Goal: Task Accomplishment & Management: Manage account settings

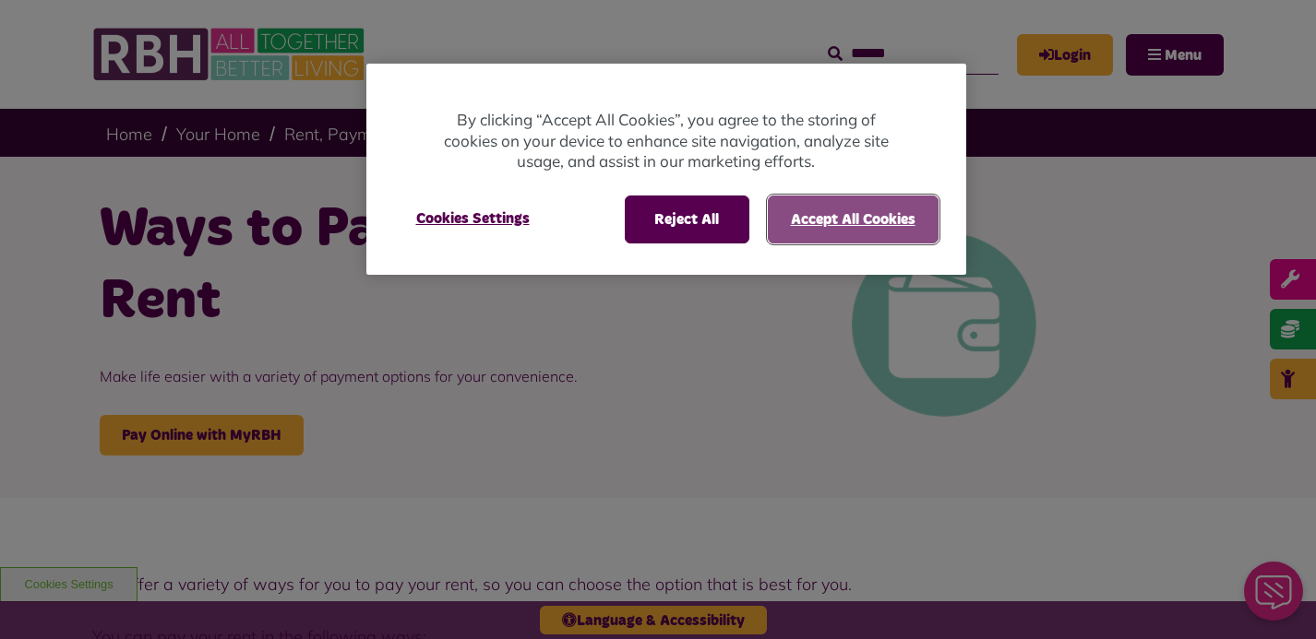
click at [878, 216] on button "Accept All Cookies" at bounding box center [853, 220] width 171 height 48
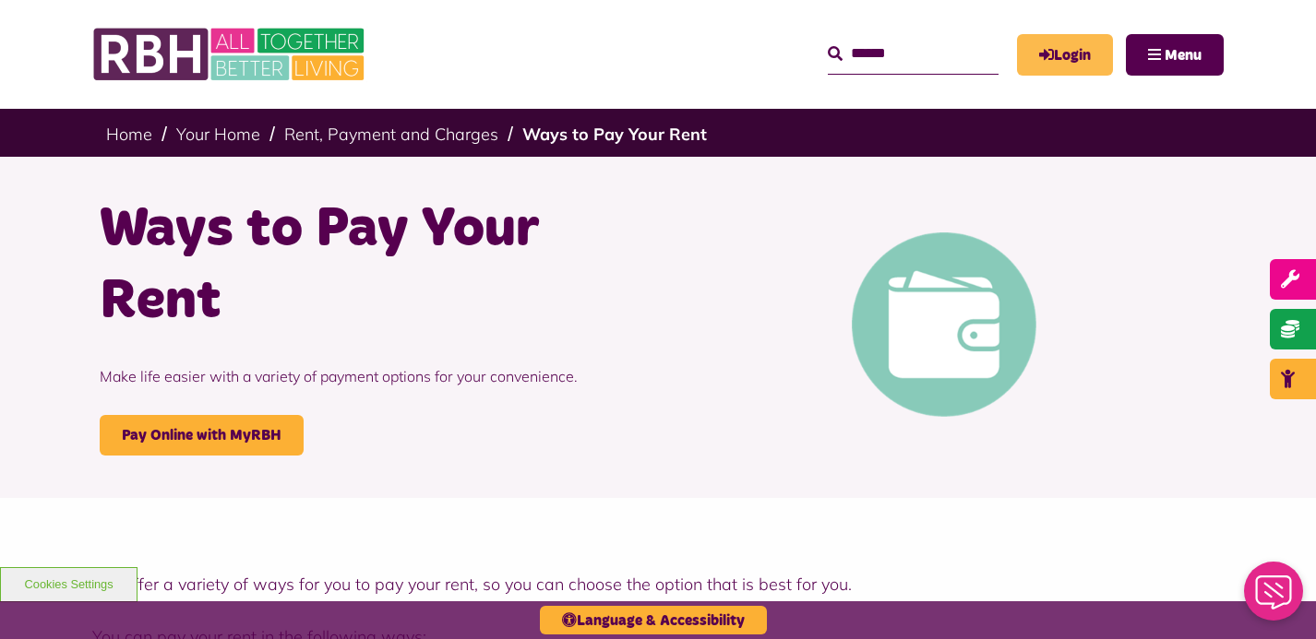
click at [1062, 54] on link "Login" at bounding box center [1065, 55] width 96 height 42
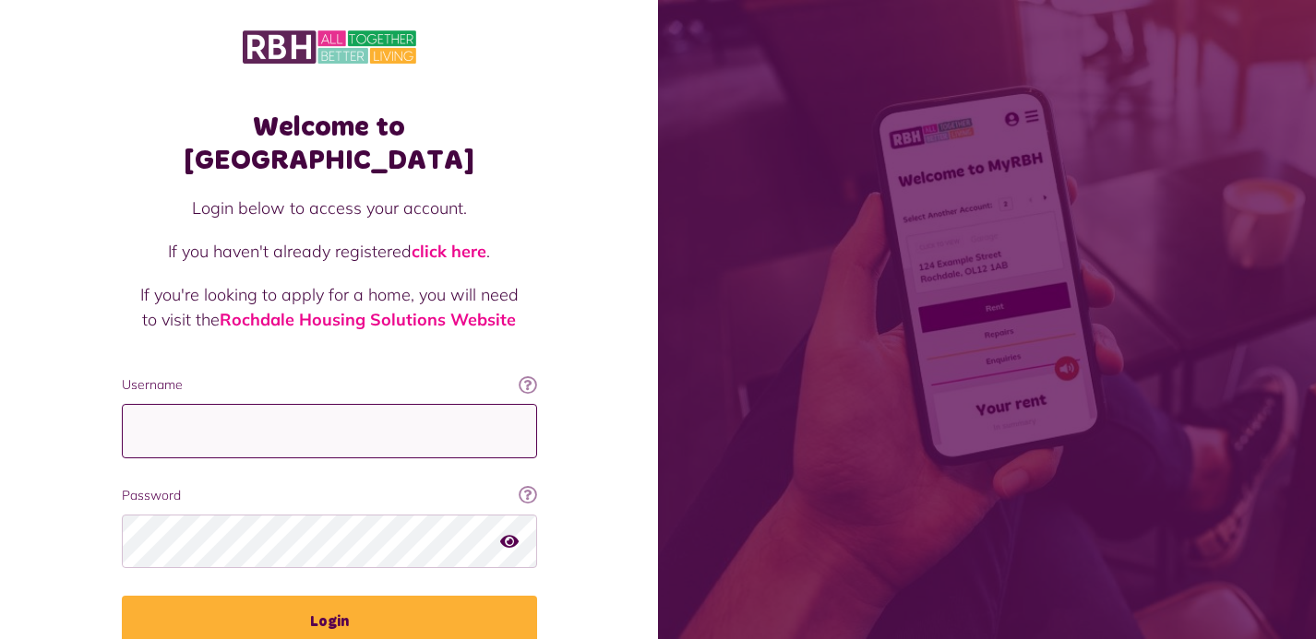
click at [245, 404] on input "Username" at bounding box center [329, 431] width 415 height 54
type input "**********"
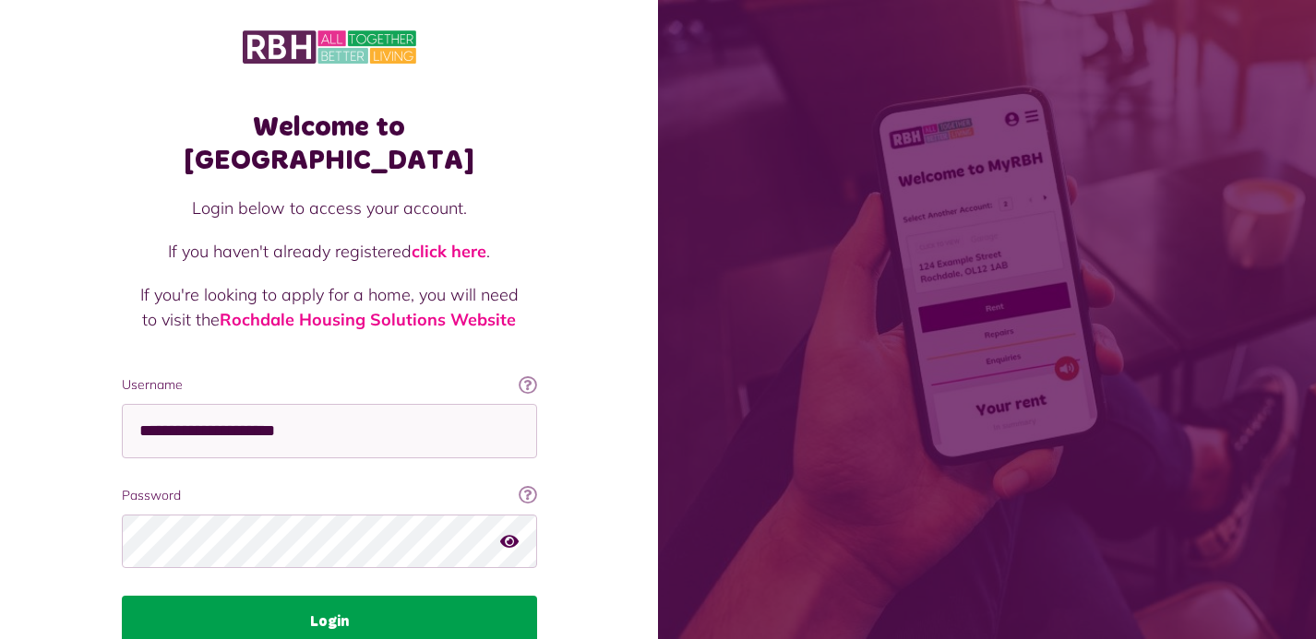
click at [333, 596] on button "Login" at bounding box center [329, 622] width 415 height 52
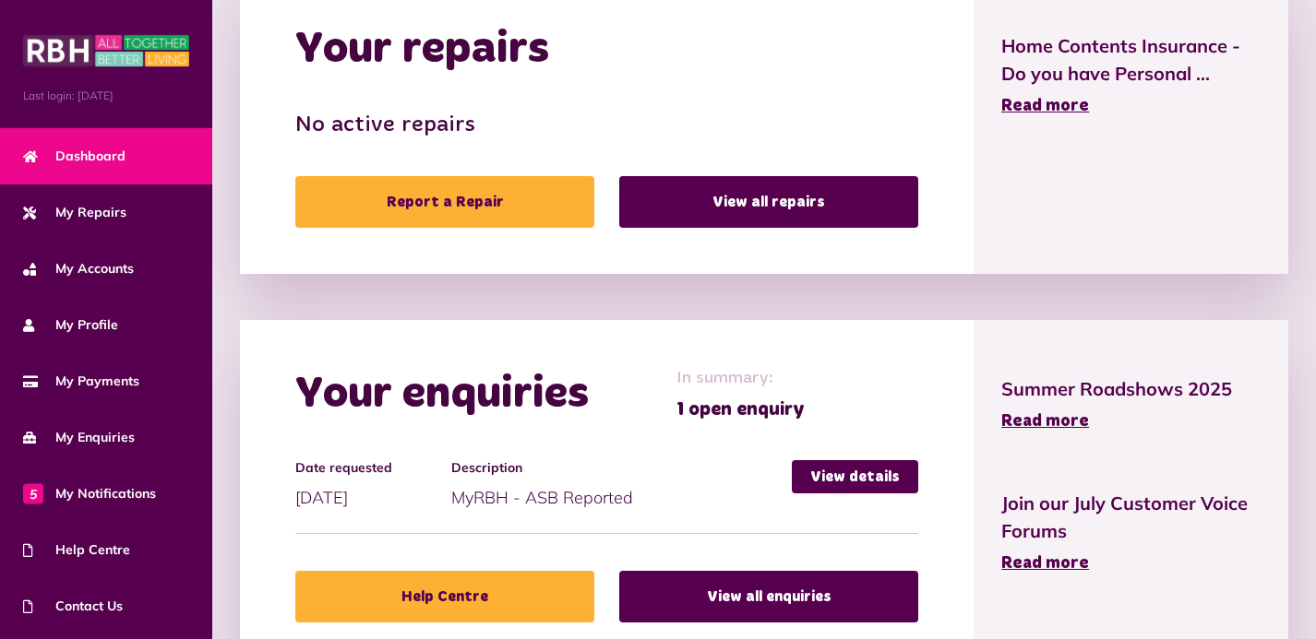
scroll to position [1081, 0]
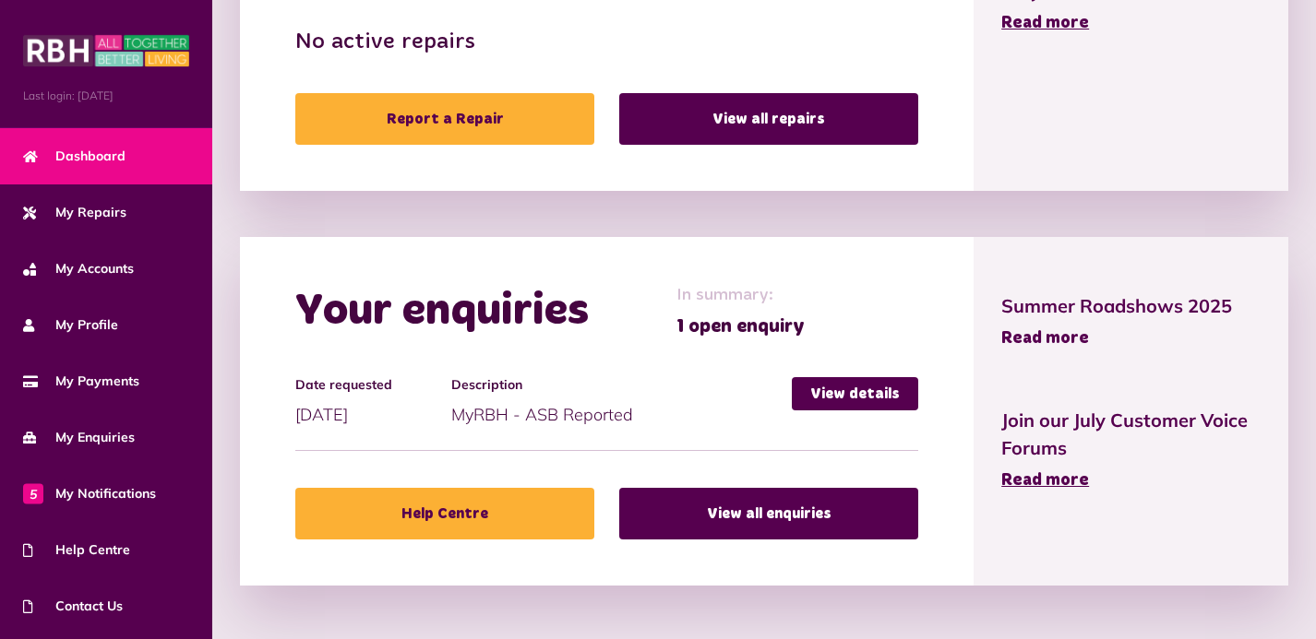
click at [1044, 330] on span "Read more" at bounding box center [1045, 338] width 88 height 17
click at [875, 390] on link "View details" at bounding box center [855, 393] width 126 height 33
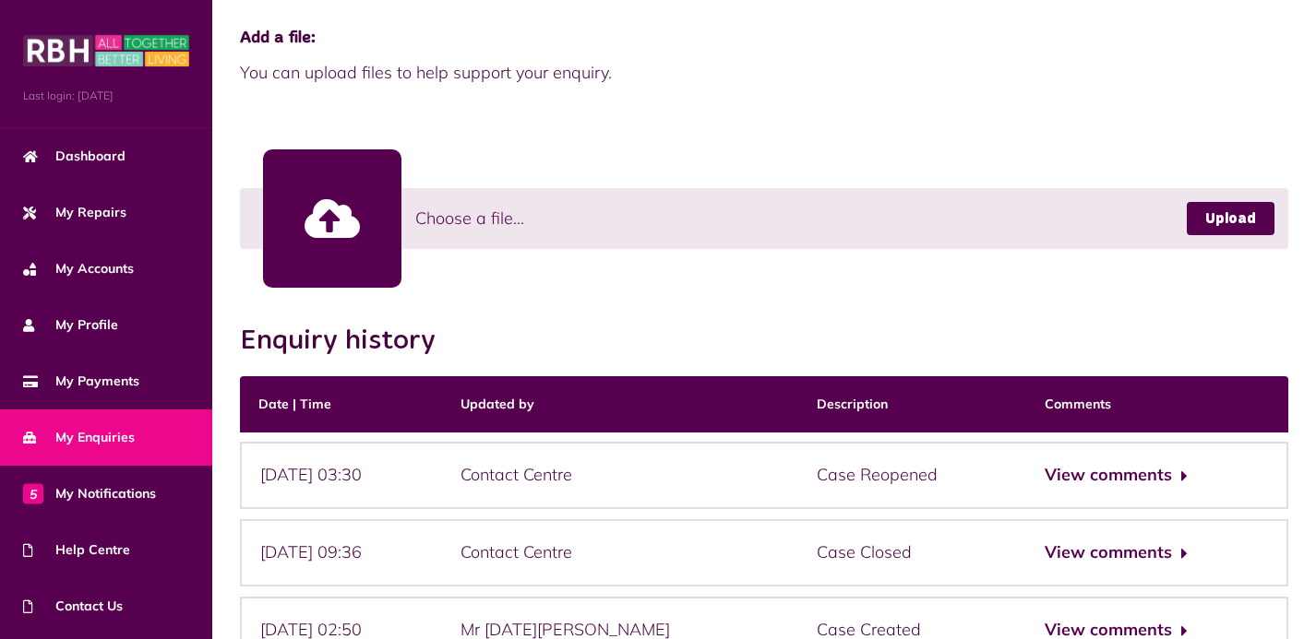
scroll to position [607, 0]
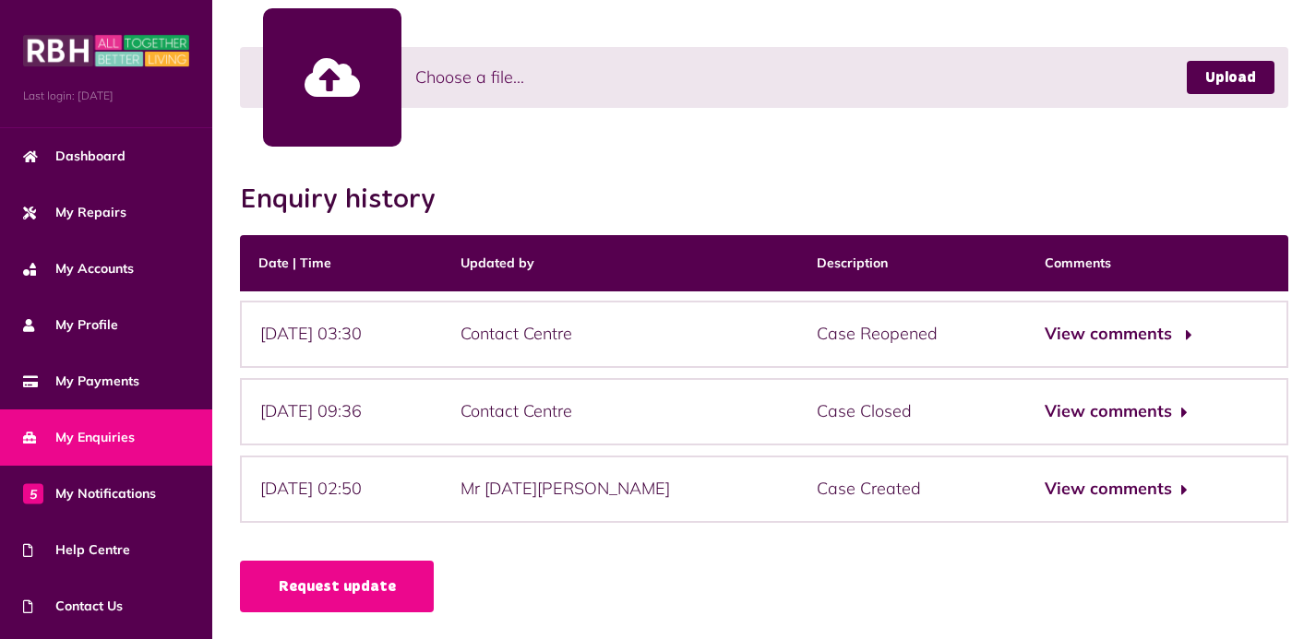
click at [1095, 335] on button "View comments" at bounding box center [1116, 334] width 143 height 27
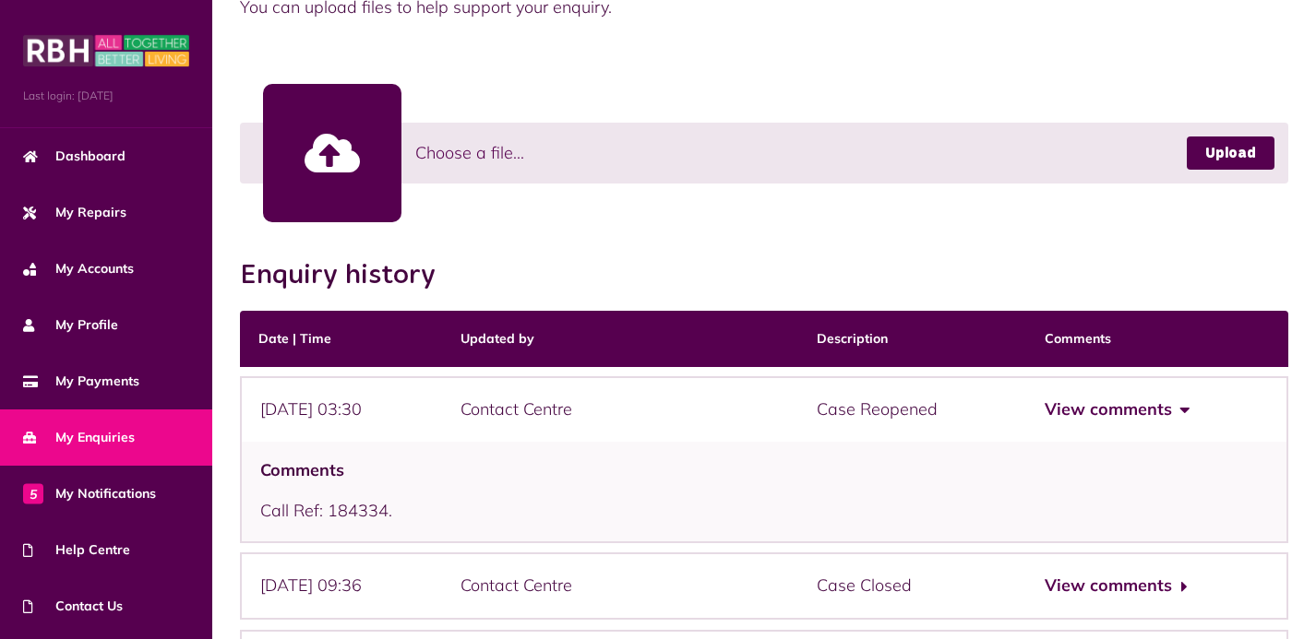
scroll to position [695, 0]
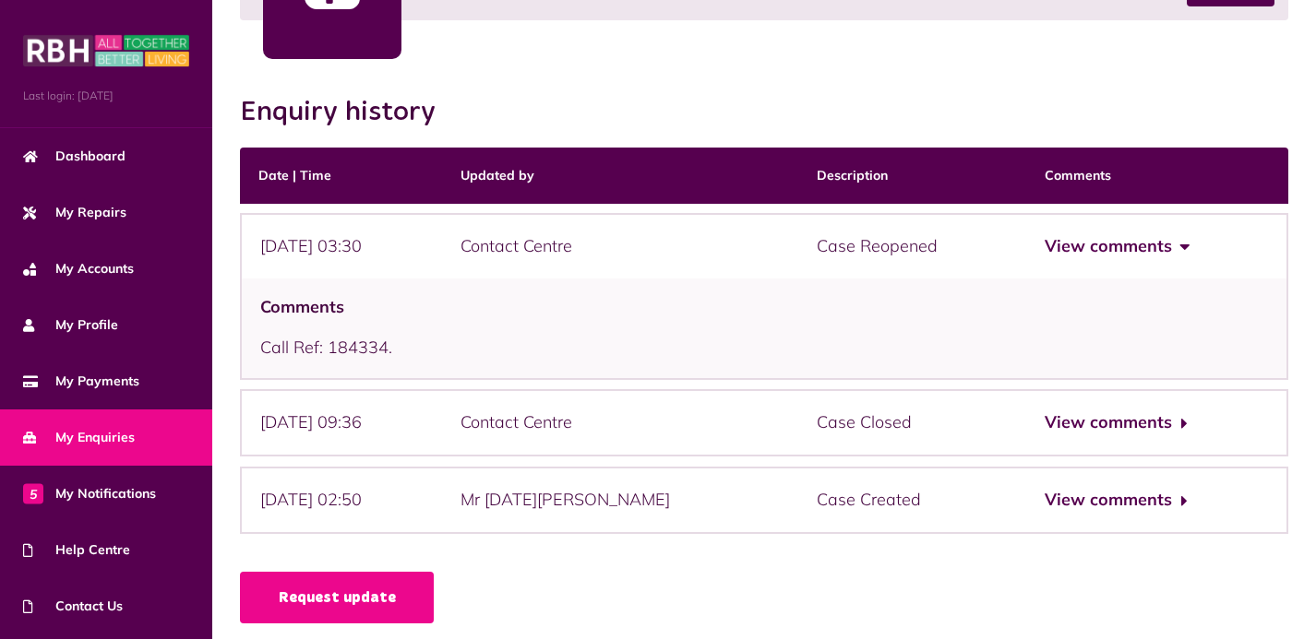
click at [1182, 240] on button "View comments" at bounding box center [1116, 246] width 143 height 27
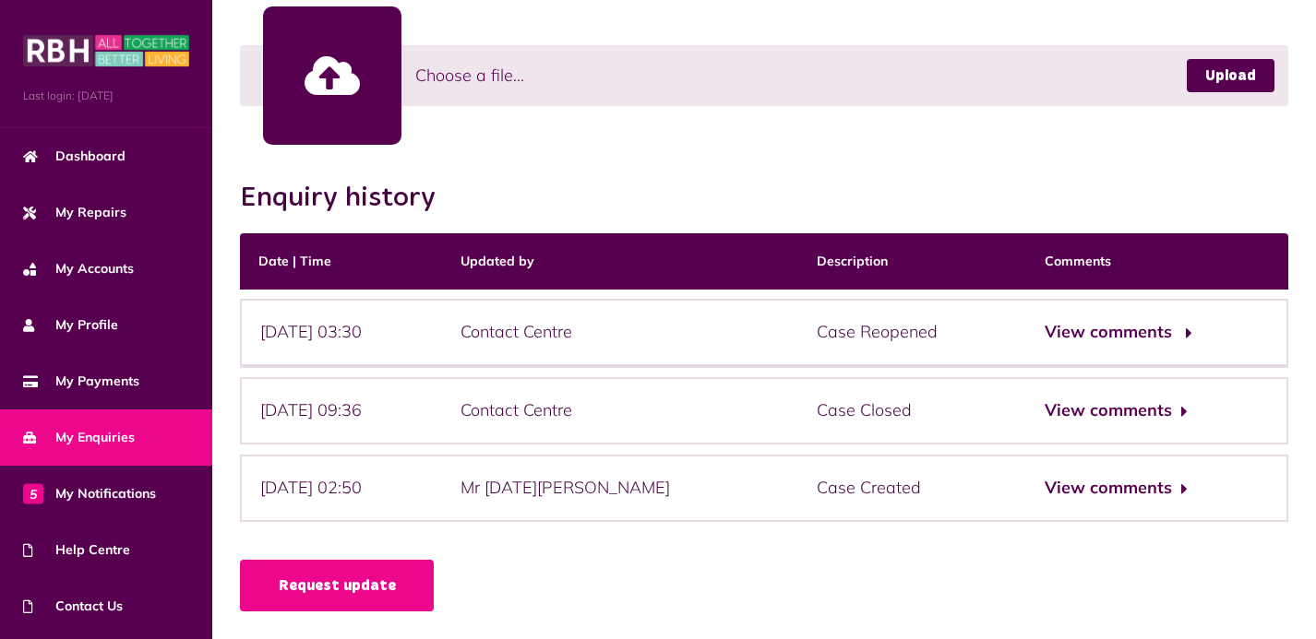
scroll to position [607, 0]
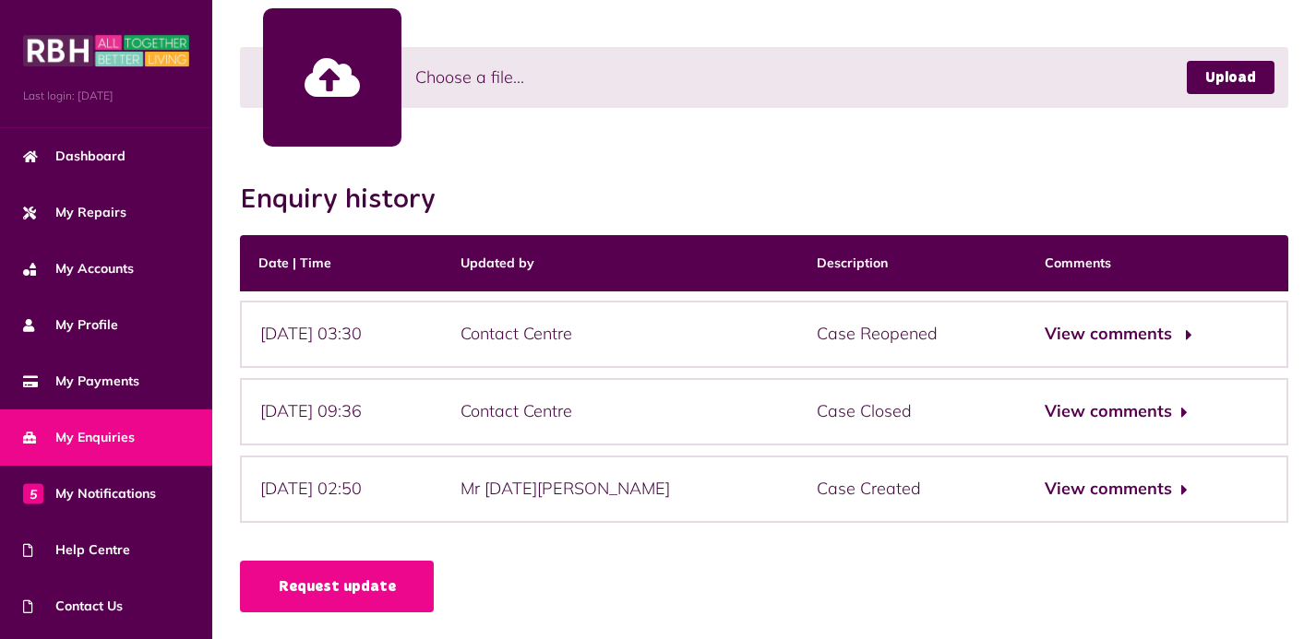
click at [1110, 333] on button "View comments" at bounding box center [1116, 334] width 143 height 27
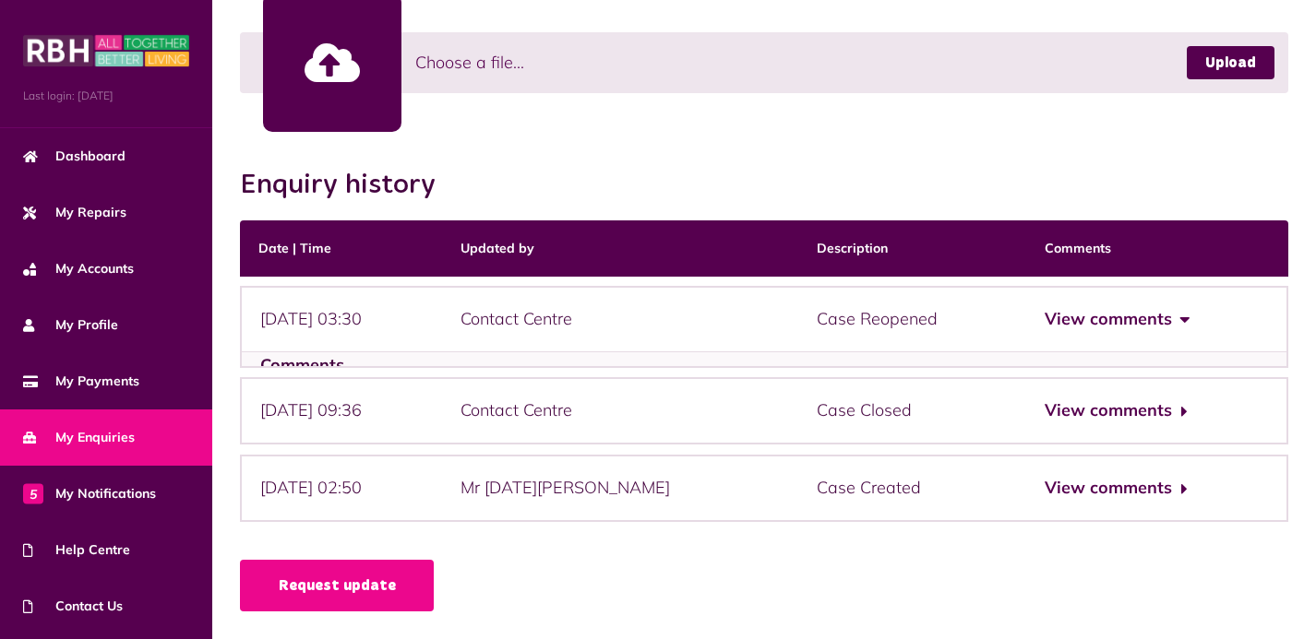
scroll to position [695, 0]
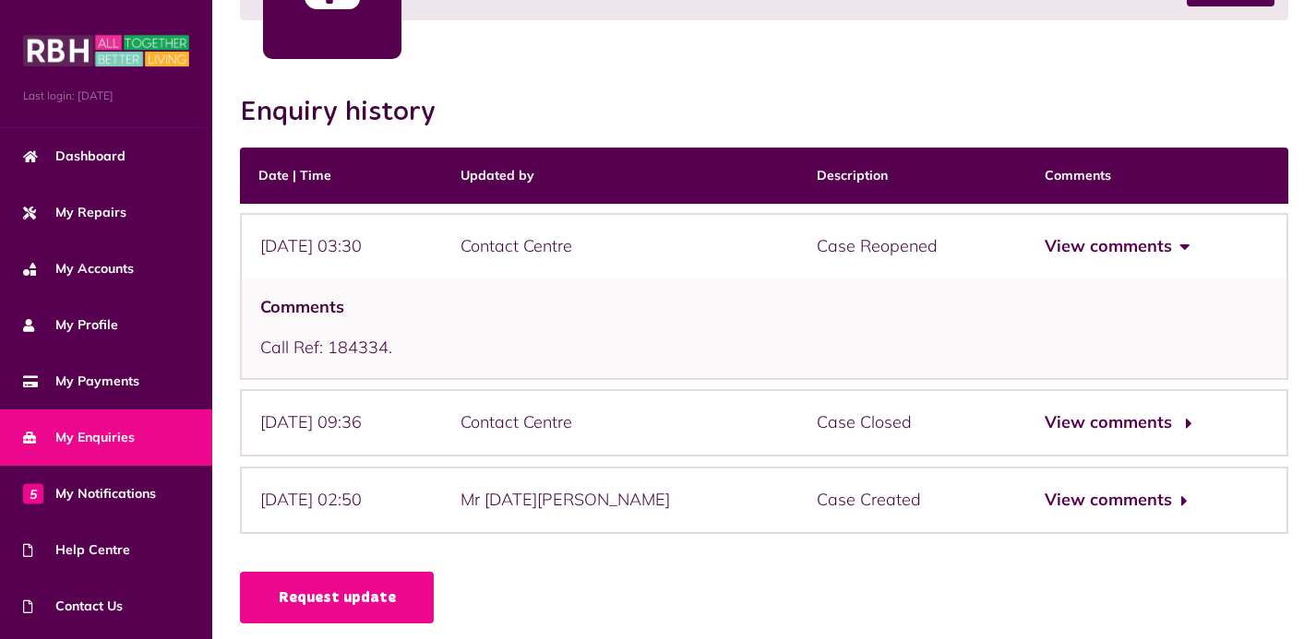
click at [1124, 416] on button "View comments" at bounding box center [1116, 423] width 143 height 27
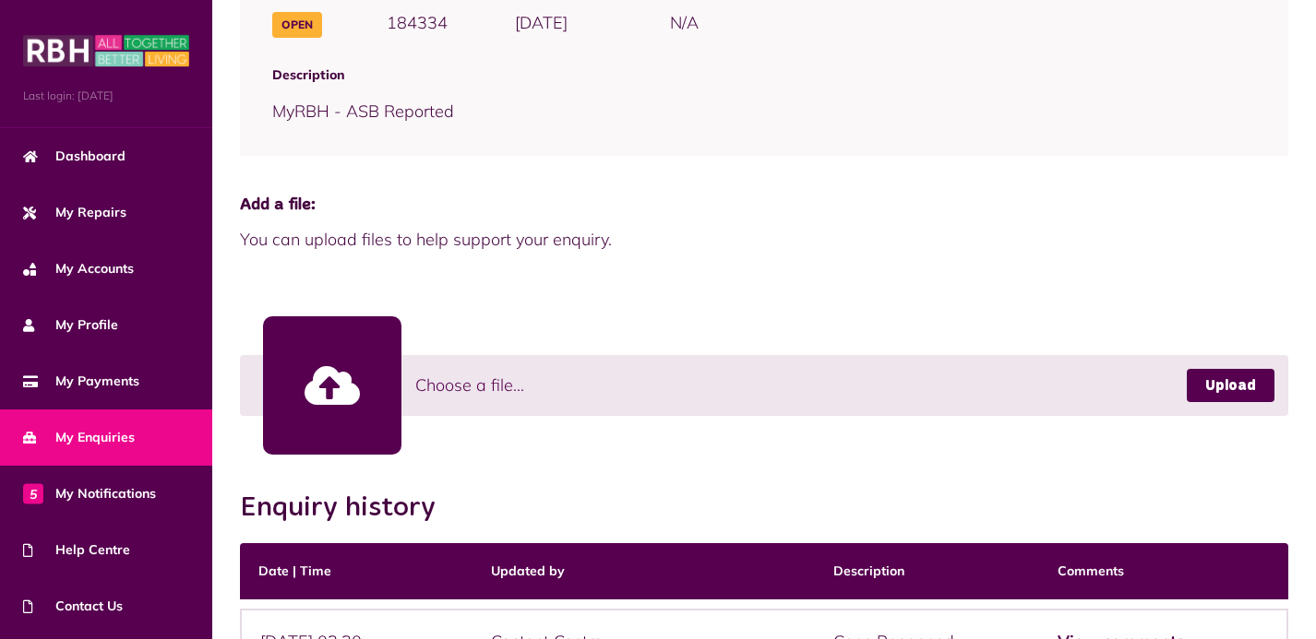
scroll to position [0, 0]
